Goal: Task Accomplishment & Management: Manage account settings

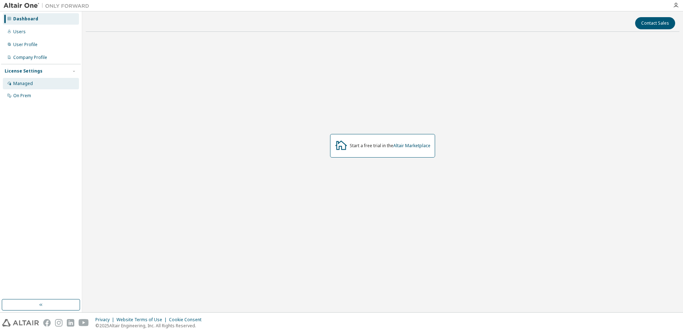
click at [41, 81] on div "Managed" at bounding box center [41, 83] width 76 height 11
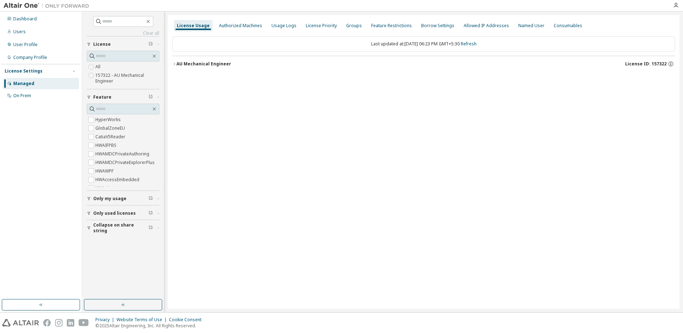
click at [174, 64] on icon "button" at bounding box center [174, 64] width 4 height 4
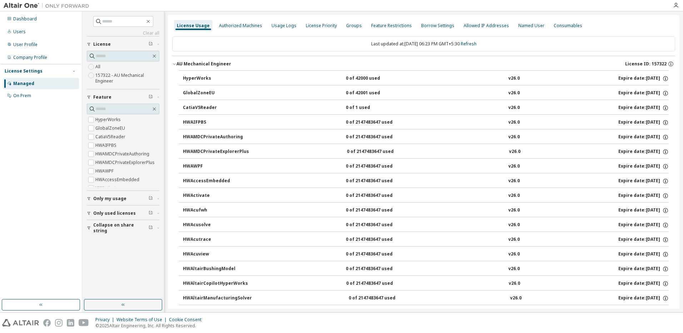
click at [197, 79] on div "HyperWorks" at bounding box center [215, 78] width 64 height 6
click at [238, 25] on div "Authorized Machines" at bounding box center [240, 26] width 43 height 6
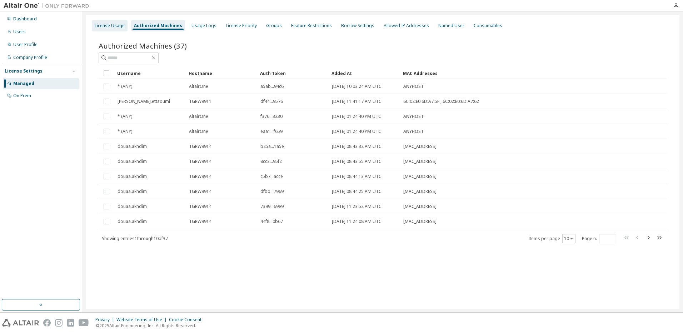
click at [121, 23] on div "License Usage" at bounding box center [110, 26] width 30 height 6
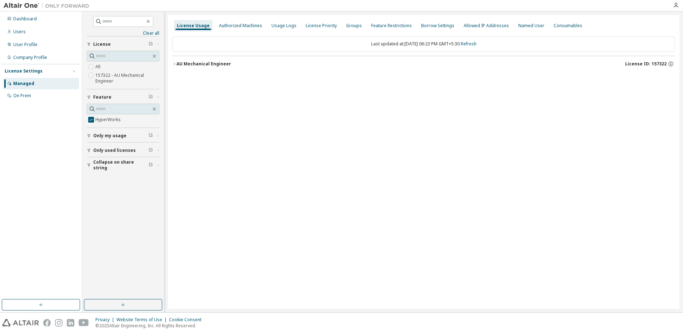
click at [174, 63] on icon "button" at bounding box center [174, 64] width 1 height 3
click at [670, 62] on icon "button" at bounding box center [671, 64] width 6 height 6
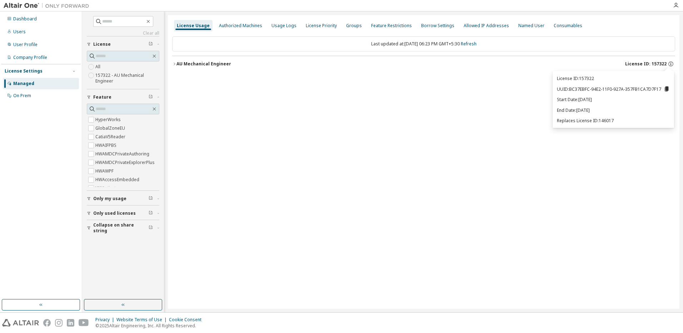
click at [508, 162] on div "License Usage Authorized Machines Usage Logs License Priority Groups Feature Re…" at bounding box center [423, 162] width 511 height 294
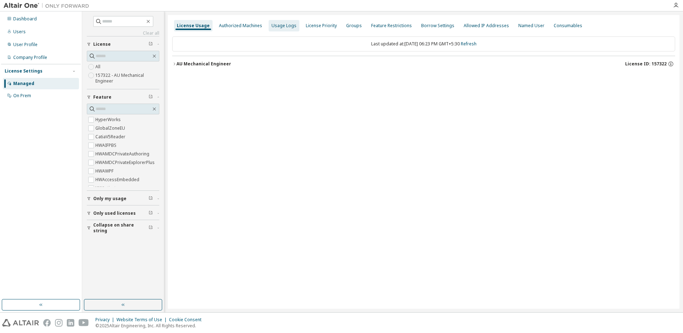
click at [275, 27] on div "Usage Logs" at bounding box center [283, 26] width 25 height 6
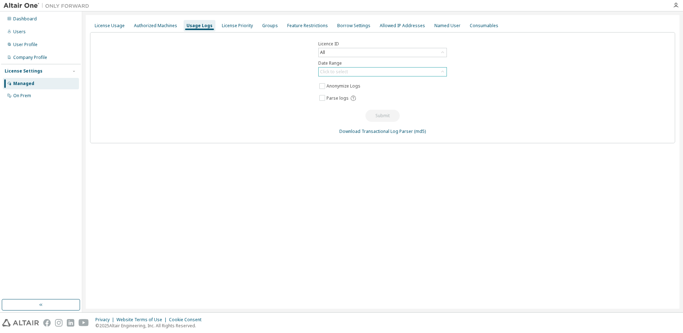
click at [340, 70] on div "Click to select" at bounding box center [334, 72] width 28 height 6
click at [337, 91] on li "Last 30 days" at bounding box center [382, 91] width 126 height 9
click at [337, 72] on div "Last 30 days" at bounding box center [333, 72] width 28 height 8
click at [336, 74] on div "Last 30 days" at bounding box center [333, 72] width 28 height 8
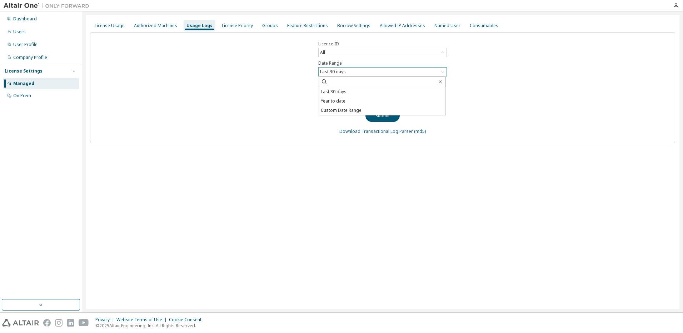
click at [336, 74] on div "Last 30 days" at bounding box center [333, 72] width 28 height 8
click at [240, 27] on div "License Priority" at bounding box center [237, 26] width 31 height 6
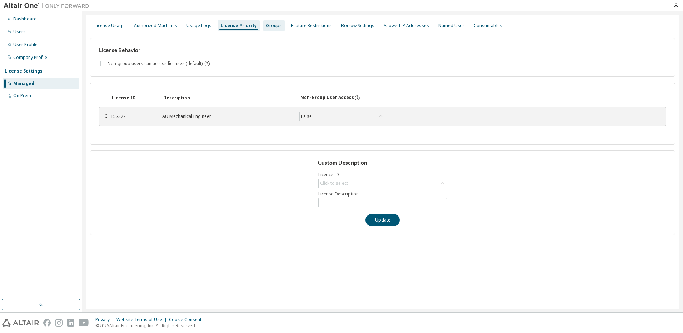
click at [266, 27] on div "Groups" at bounding box center [274, 26] width 16 height 6
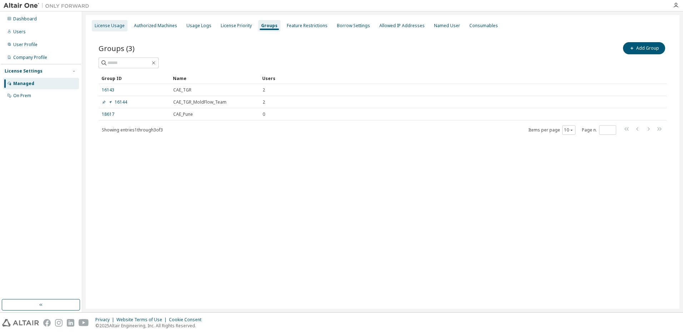
click at [118, 26] on div "License Usage" at bounding box center [110, 26] width 30 height 6
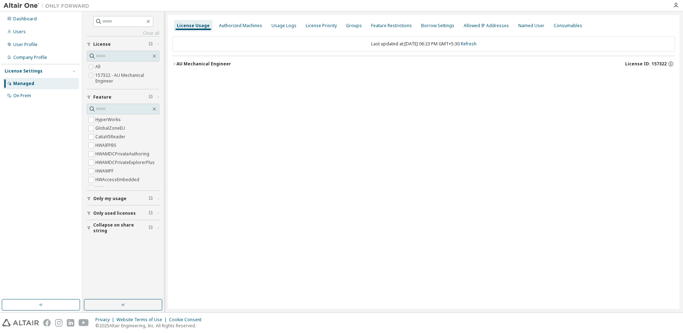
click at [173, 64] on icon "button" at bounding box center [174, 64] width 4 height 4
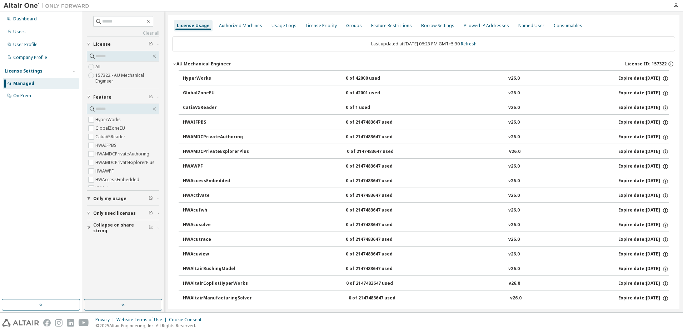
click at [474, 275] on button "HWAltairBushingModel 0 of 2147483647 used v26.0 Expire date: [DATE]" at bounding box center [426, 269] width 486 height 16
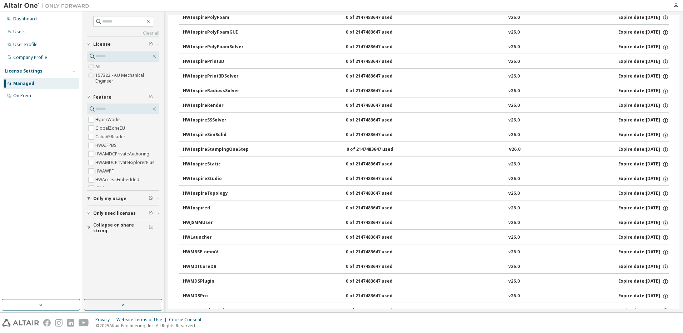
scroll to position [2000, 0]
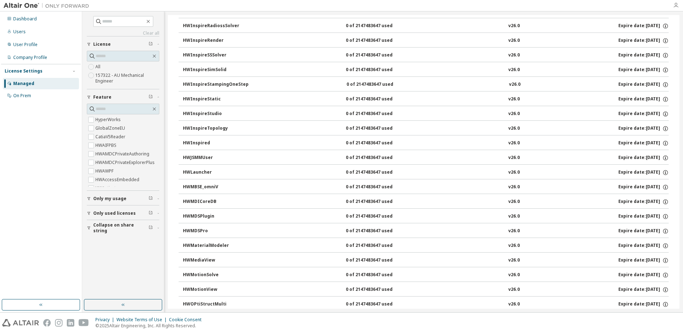
click at [675, 3] on icon "button" at bounding box center [676, 6] width 6 height 6
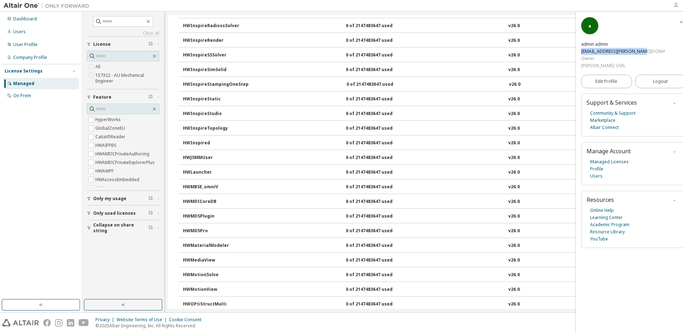
drag, startPoint x: 604, startPoint y: 26, endPoint x: 665, endPoint y: 28, distance: 61.8
click at [665, 28] on div "a admin admin [EMAIL_ADDRESS][PERSON_NAME][DOMAIN_NAME] Owner [PERSON_NAME] SARL" at bounding box center [633, 43] width 104 height 52
copy div "[EMAIL_ADDRESS][PERSON_NAME][DOMAIN_NAME]"
click at [663, 75] on button "Logout" at bounding box center [660, 82] width 51 height 14
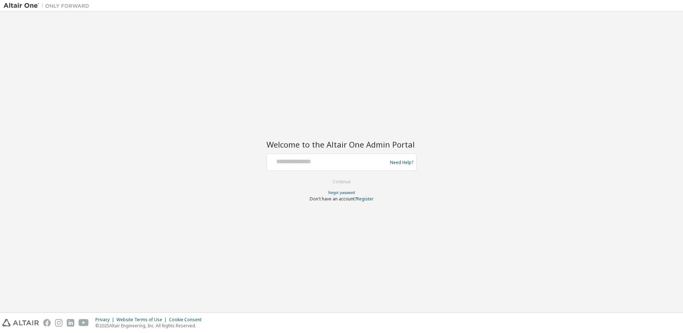
click at [336, 169] on div at bounding box center [328, 162] width 117 height 14
click at [335, 165] on input "text" at bounding box center [328, 160] width 117 height 10
type input "**********"
click at [342, 185] on button "Continue" at bounding box center [341, 181] width 33 height 11
